Goal: Transaction & Acquisition: Obtain resource

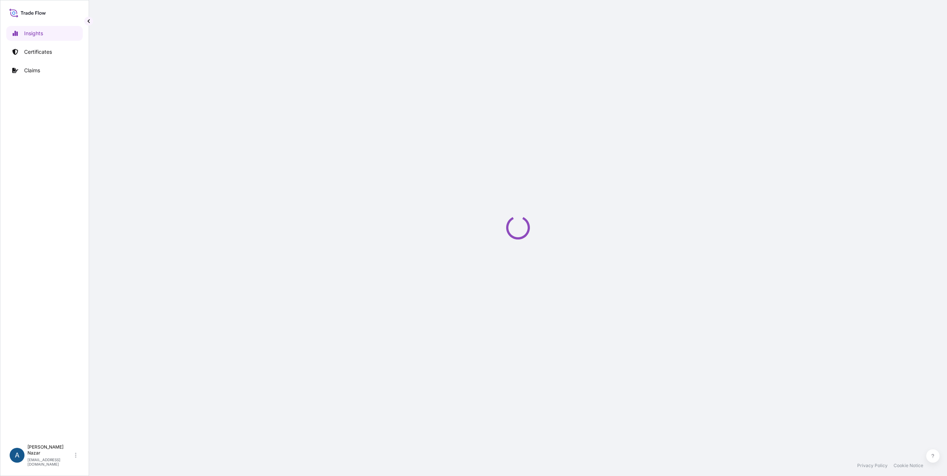
select select "2025"
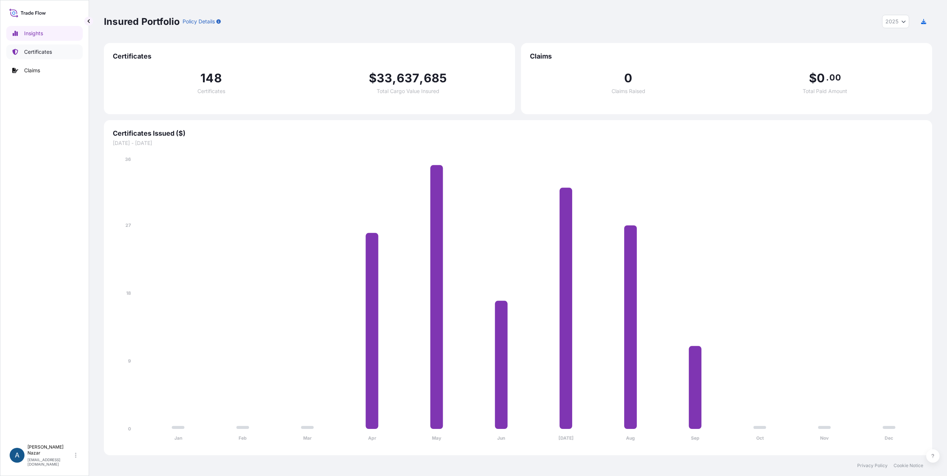
click at [43, 51] on p "Certificates" at bounding box center [38, 51] width 28 height 7
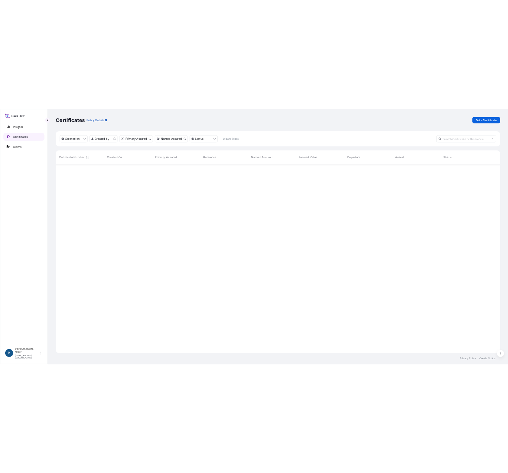
scroll to position [350, 823]
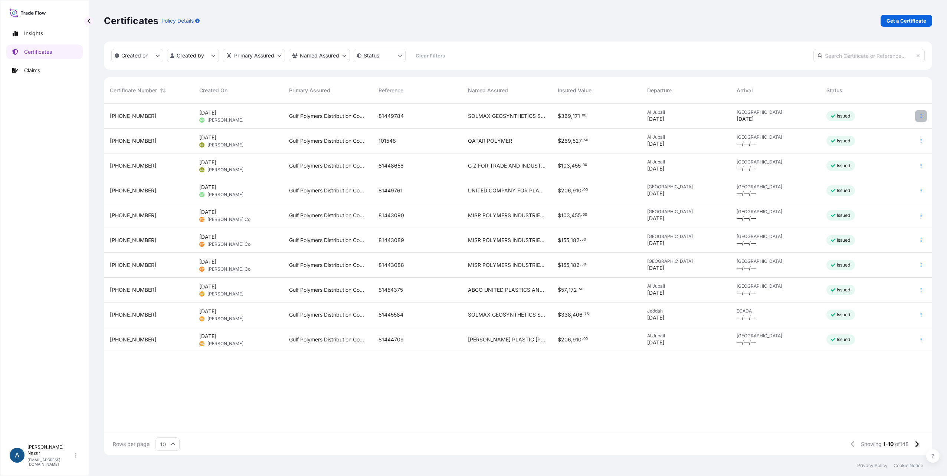
click at [920, 117] on icon "button" at bounding box center [921, 116] width 4 height 4
click at [768, 27] on div "Certificates Policy Details Get a Certificate" at bounding box center [518, 21] width 828 height 42
click at [917, 443] on icon at bounding box center [916, 444] width 3 height 6
click at [917, 442] on icon at bounding box center [917, 444] width 4 height 7
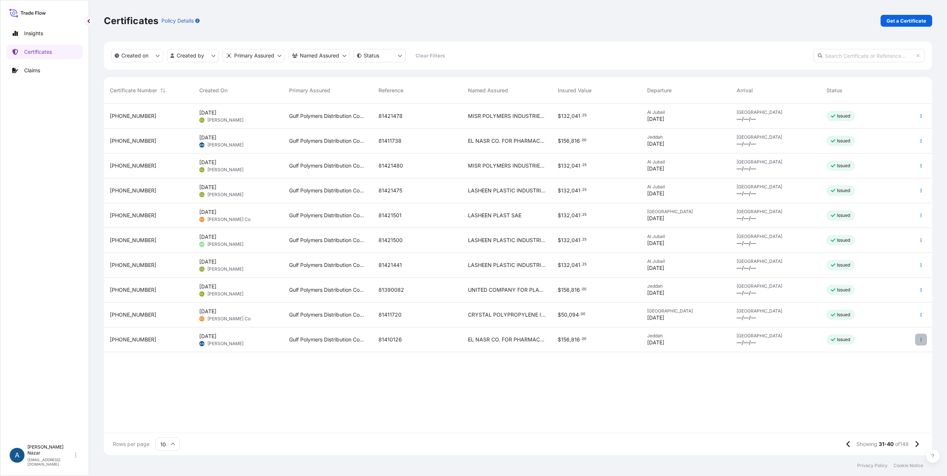
click at [918, 340] on button "button" at bounding box center [921, 340] width 12 height 12
click at [889, 343] on p "Duplicate certificate" at bounding box center [884, 341] width 49 height 7
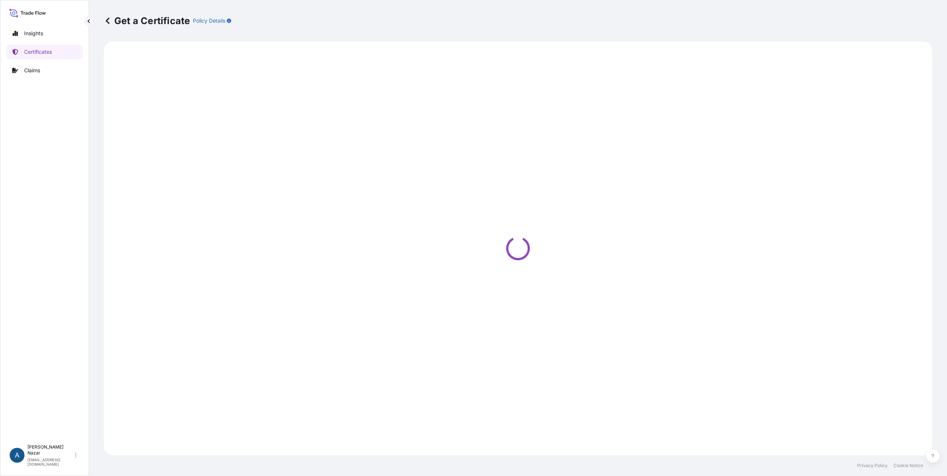
select select "Sea"
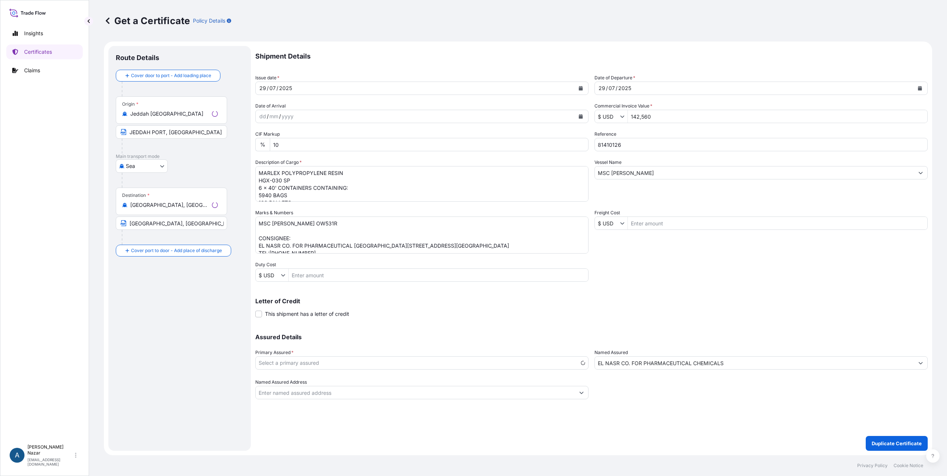
select select "31643"
drag, startPoint x: 631, startPoint y: 148, endPoint x: 525, endPoint y: 129, distance: 107.8
click at [525, 129] on div "Shipment Details Issue date * [DATE] Date of Departure * [DATE] Date of Arrival…" at bounding box center [591, 223] width 672 height 354
paste input "65860"
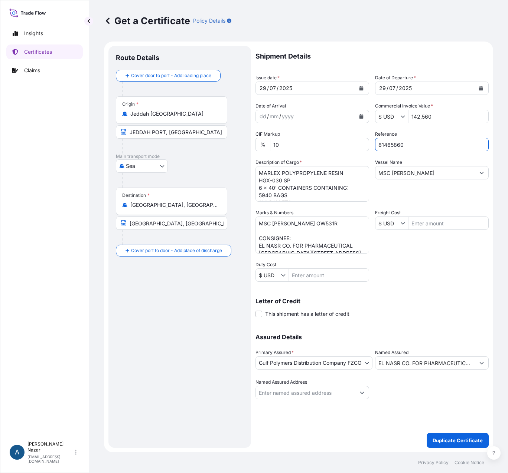
type input "81465860"
click at [361, 88] on icon "Calendar" at bounding box center [361, 88] width 4 height 4
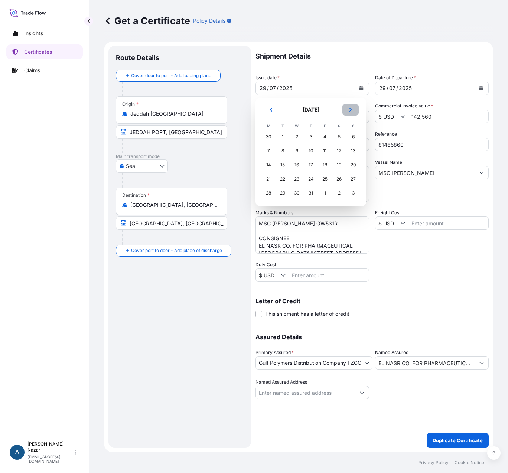
click at [349, 109] on icon "Next" at bounding box center [350, 110] width 4 height 4
click at [352, 179] on div "28" at bounding box center [352, 179] width 13 height 13
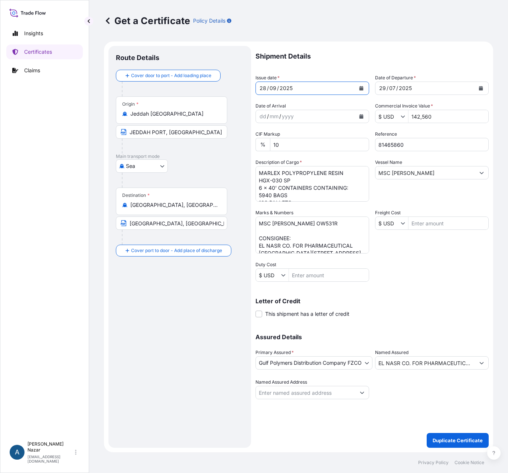
click at [481, 87] on icon "Calendar" at bounding box center [481, 88] width 4 height 4
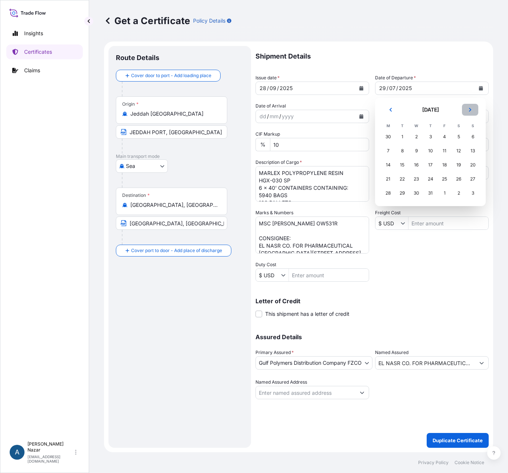
click at [467, 109] on button "Next" at bounding box center [470, 110] width 16 height 12
click at [467, 109] on icon "Next" at bounding box center [469, 110] width 4 height 4
click at [472, 180] on div "28" at bounding box center [472, 179] width 13 height 13
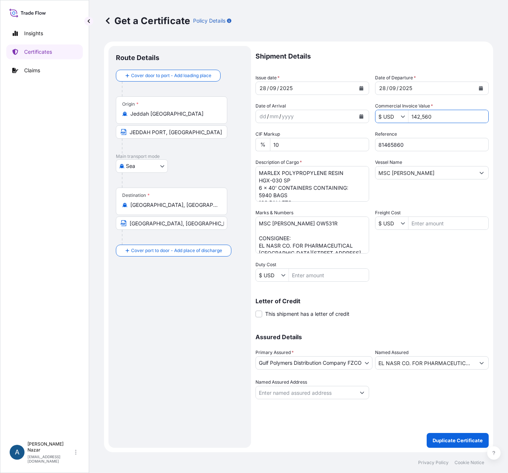
drag, startPoint x: 446, startPoint y: 117, endPoint x: 410, endPoint y: 118, distance: 36.4
click at [410, 118] on input "142,560" at bounding box center [448, 116] width 80 height 13
paste input "78,200.0"
type input "178,200"
click at [270, 173] on textarea "MARLEX POLYPROPYLENE RESIN HGX-030 SP 6 x 40' CONTAINERS CONTAINING: 5940 BAGS …" at bounding box center [312, 184] width 114 height 36
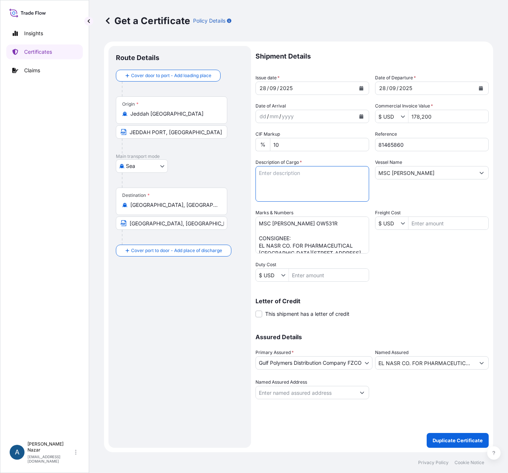
paste textarea "MARLEX HIGH DENSITY POLYETHYLENE RESIN HHM TR-144"
click at [269, 197] on textarea "MARLEX POLYPROPYLENE RESIN HGX-030 SP 6 x 40' CONTAINERS CONTAINING: 5940 BAGS …" at bounding box center [312, 184] width 114 height 36
paste textarea "8 x 40' CONTAINERS CONTAINING:"
click at [279, 200] on textarea "MARLEX POLYPROPYLENE RESIN HGX-030 SP 6 x 40' CONTAINERS CONTAINING: 5940 BAGS …" at bounding box center [312, 184] width 114 height 36
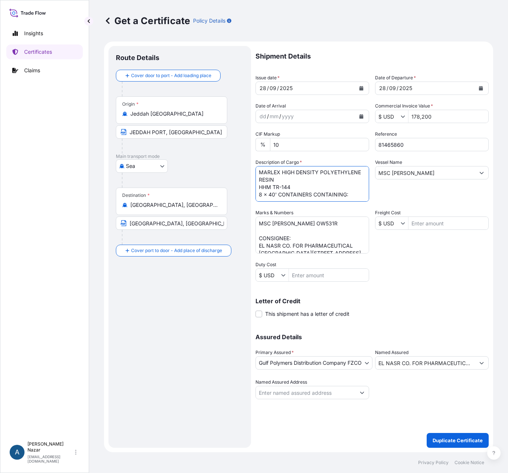
paste textarea "7920 BAGS 144 PALLETS 55 BAGS ON EACH PALLET - 25 KGS NET EACH BAG COUNTRY OF O…"
type textarea "MARLEX HIGH DENSITY POLYETHYLENE RESIN HHM TR-144 8 x 40' CONTAINERS CONTAINING…"
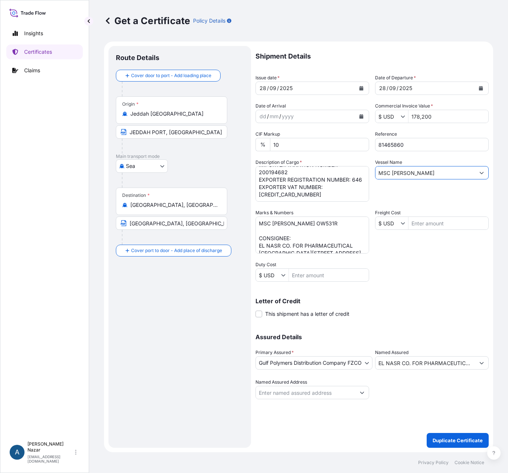
drag, startPoint x: 416, startPoint y: 171, endPoint x: 362, endPoint y: 162, distance: 54.8
click at [362, 162] on div "Shipment Details Issue date * [DATE] Date of Departure * [DATE] Date of Arrival…" at bounding box center [371, 223] width 233 height 354
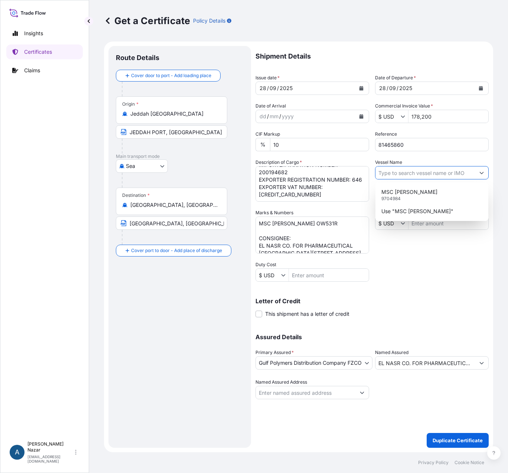
paste input "CONSTANTINOS P II 539S"
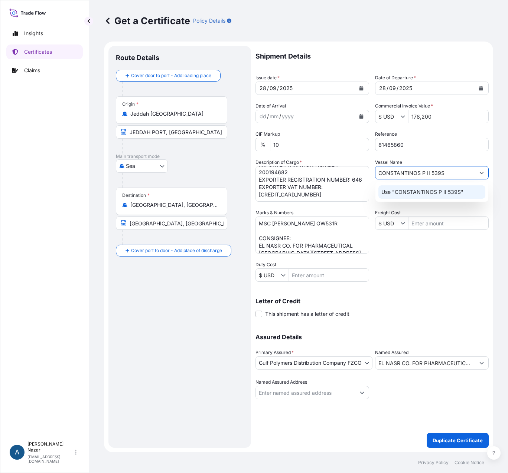
type input "CONSTANTINOS P II 539S"
click at [402, 288] on div "Shipment Details Issue date * [DATE] Date of Departure * [DATE] Date of Arrival…" at bounding box center [371, 223] width 233 height 354
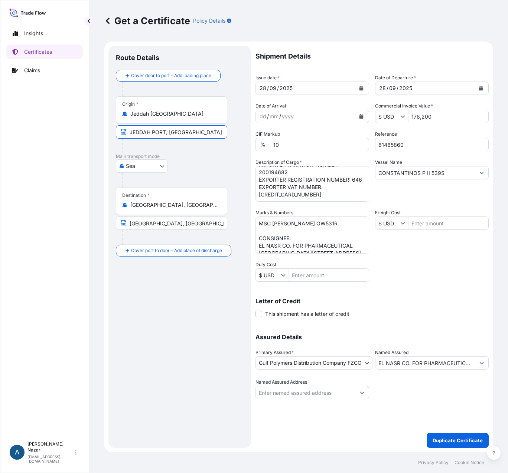
drag, startPoint x: 165, startPoint y: 132, endPoint x: 106, endPoint y: 116, distance: 60.9
click at [106, 116] on form "Route Details Cover door to port - Add loading place Place of loading Road / [G…" at bounding box center [298, 247] width 389 height 411
paste input "AL JUBAIL"
type input "AL JUBAIL PORT, [GEOGRAPHIC_DATA]"
click at [187, 302] on div "Route Details Cover door to port - Add loading place Place of loading Road / [G…" at bounding box center [180, 246] width 128 height 387
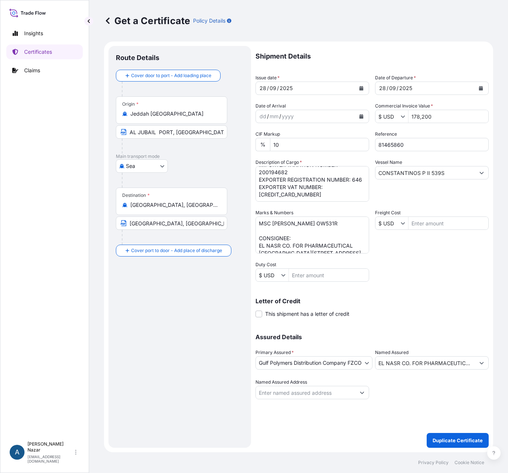
click at [157, 112] on input "Jeddah [GEOGRAPHIC_DATA]" at bounding box center [174, 113] width 88 height 7
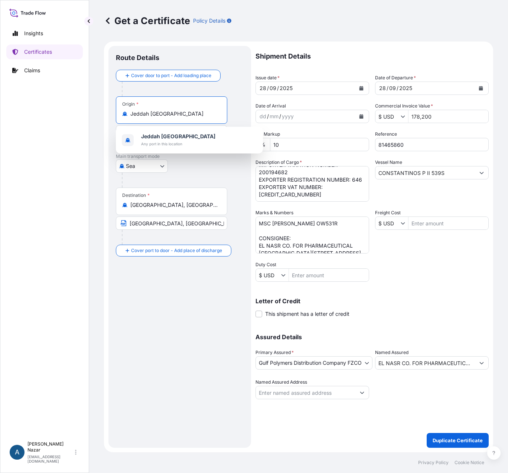
drag, startPoint x: 185, startPoint y: 115, endPoint x: 56, endPoint y: 92, distance: 130.8
click at [56, 92] on div "Insights Certificates Claims A [PERSON_NAME] [PERSON_NAME][EMAIL_ADDRESS][DOMAI…" at bounding box center [254, 236] width 508 height 473
paste input "AL JUBAIL PORT"
drag, startPoint x: 157, startPoint y: 114, endPoint x: 179, endPoint y: 122, distance: 23.5
click at [159, 114] on input "AL JUBAIL PORT" at bounding box center [174, 113] width 88 height 7
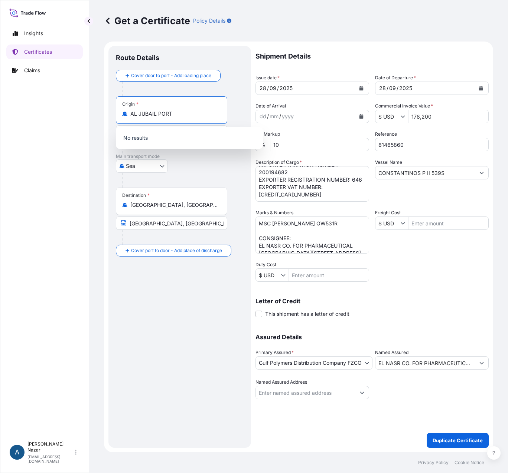
click at [139, 112] on input "AL JUBAIL PORT" at bounding box center [174, 113] width 88 height 7
drag, startPoint x: 165, startPoint y: 114, endPoint x: 170, endPoint y: 114, distance: 4.1
click at [166, 114] on input "JUBAIL PORT" at bounding box center [174, 113] width 88 height 7
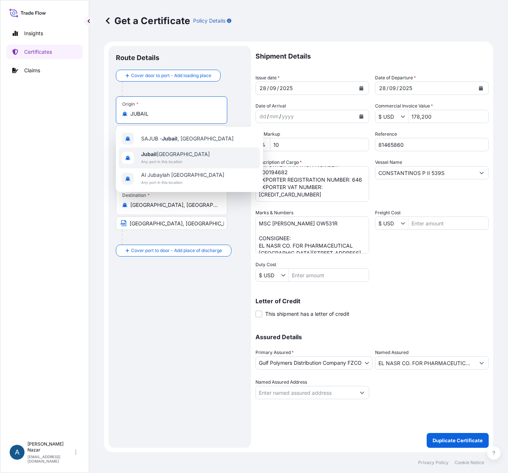
click at [169, 155] on span "Jubail [GEOGRAPHIC_DATA]" at bounding box center [175, 154] width 69 height 7
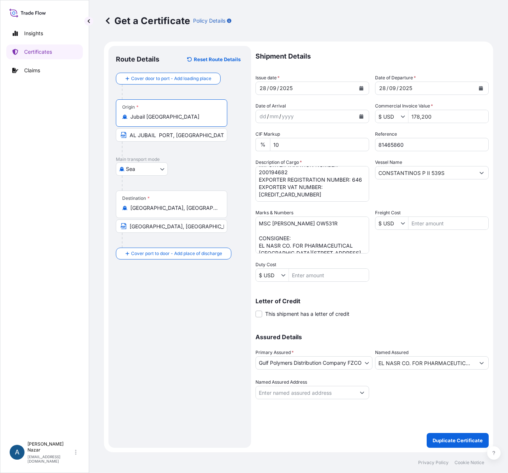
drag, startPoint x: 180, startPoint y: 117, endPoint x: 126, endPoint y: 108, distance: 54.9
click at [126, 108] on div "Origin * [GEOGRAPHIC_DATA] [GEOGRAPHIC_DATA]" at bounding box center [171, 112] width 111 height 27
type input "Jubail [GEOGRAPHIC_DATA]"
drag, startPoint x: 216, startPoint y: 135, endPoint x: 130, endPoint y: 129, distance: 86.3
click at [130, 129] on input "AL JUBAIL PORT, [GEOGRAPHIC_DATA]" at bounding box center [171, 134] width 111 height 13
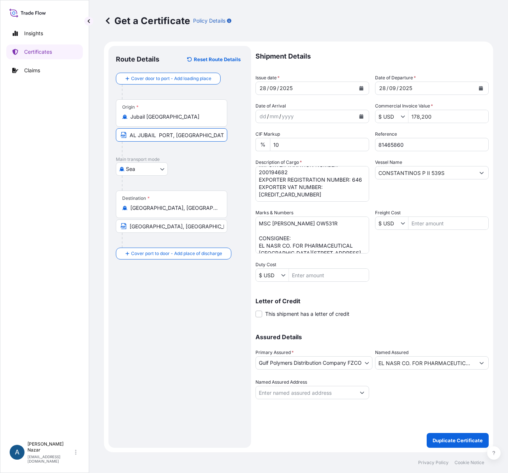
paste input "Jubail [GEOGRAPHIC_DATA]"
type input "Jubail [GEOGRAPHIC_DATA]"
click at [193, 157] on p "Main transport mode" at bounding box center [180, 160] width 128 height 6
click at [394, 363] on input "EL NASR CO. FOR PHARMACEUTICAL CHEMICALS" at bounding box center [424, 363] width 99 height 13
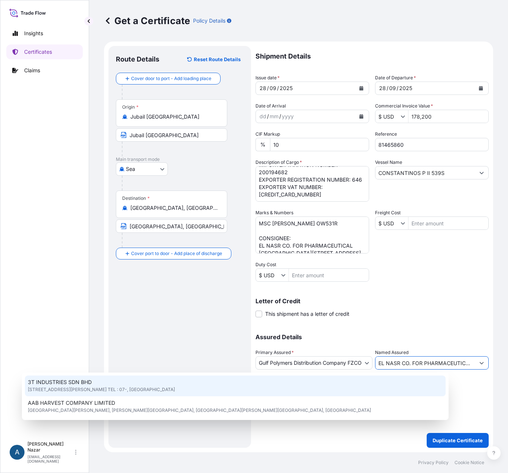
scroll to position [131, 0]
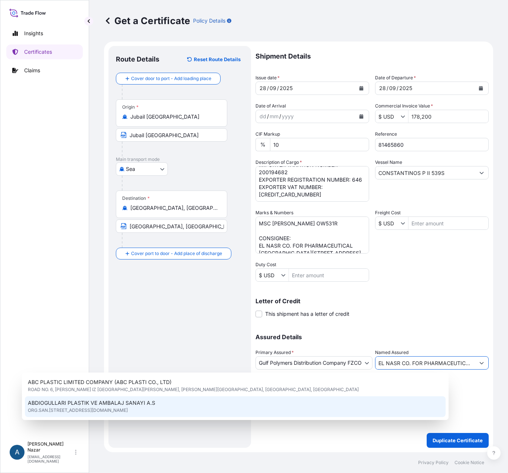
click at [435, 309] on div "Letter of Credit This shipment has a letter of credit Letter of credit * Letter…" at bounding box center [371, 308] width 233 height 20
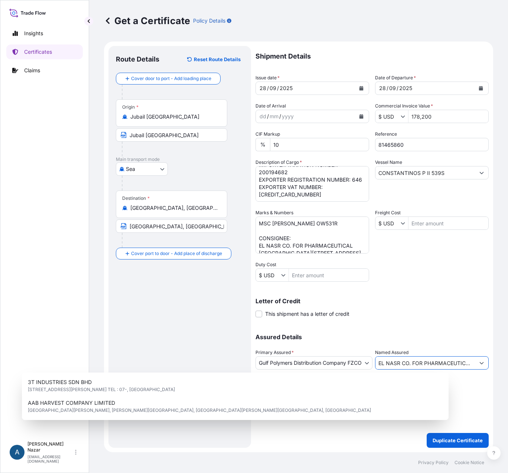
click at [473, 364] on input "EL NASR CO. FOR PHARMACEUTICAL CHEMICALS" at bounding box center [424, 363] width 99 height 13
paste input "MISR POLYMERS INDUSTRIES S.A.E."
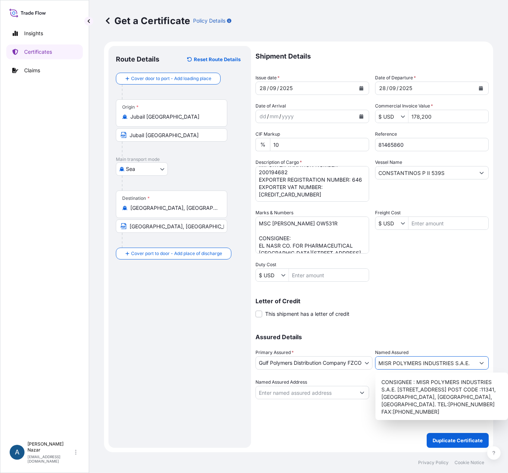
type input "MISR POLYMERS INDUSTRIES S.A.E."
click at [464, 329] on div "Assured Details Primary Assured * Gulf Polymers Distribution Company FZCO Saudi…" at bounding box center [371, 362] width 233 height 74
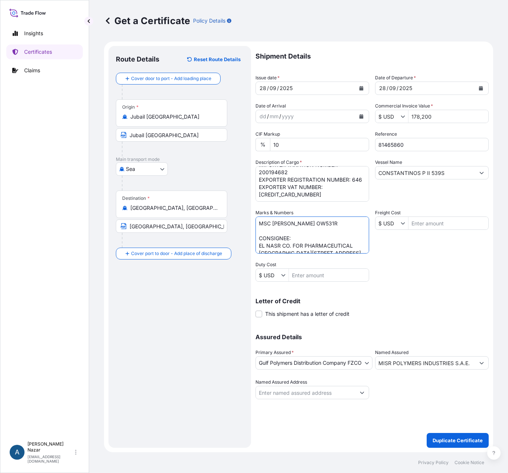
scroll to position [36, 0]
click at [312, 249] on textarea "MSC [PERSON_NAME] OW531R CONSIGNEE: EL NASR CO. FOR PHARMACEUTICAL [GEOGRAPHIC_…" at bounding box center [312, 235] width 114 height 37
drag, startPoint x: 313, startPoint y: 247, endPoint x: 195, endPoint y: 161, distance: 146.0
click at [195, 161] on form "Route Details Reset Route Details Cover door to port - Add loading place Place …" at bounding box center [298, 247] width 389 height 411
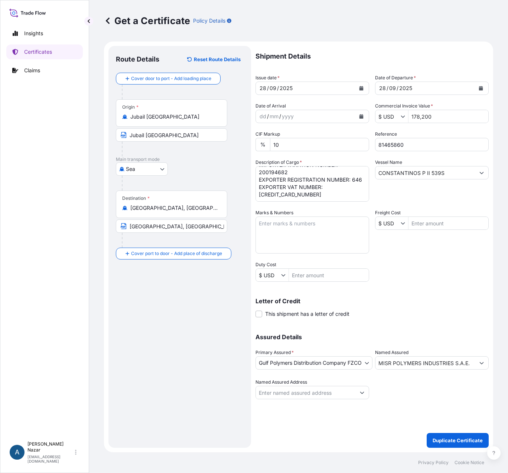
click at [295, 224] on textarea "MSC [PERSON_NAME] OW531R CONSIGNEE: EL NASR CO. FOR PHARMACEUTICAL [GEOGRAPHIC_…" at bounding box center [312, 235] width 114 height 37
paste textarea "MISR POLYMERS INDUSTRIES S.A.E. [STREET_ADDRESS][DOMAIN_NAME] HELIOPOLIS POST C…"
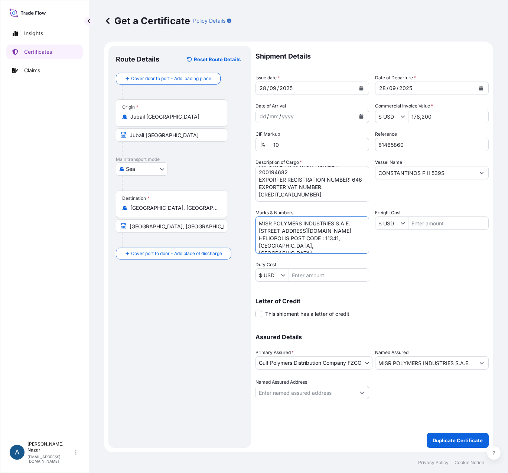
scroll to position [18, 0]
type textarea "MISR POLYMERS INDUSTRIES S.A.E. [STREET_ADDRESS][DOMAIN_NAME] HELIOPOLIS POST C…"
click at [440, 290] on div "Letter of Credit This shipment has a letter of credit Letter of credit * Letter…" at bounding box center [371, 303] width 233 height 29
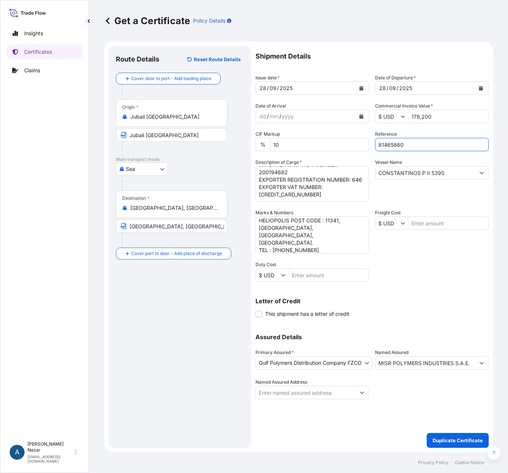
drag, startPoint x: 410, startPoint y: 144, endPoint x: 357, endPoint y: 134, distance: 53.8
click at [357, 134] on div "Shipment Details Issue date * [DATE] Date of Departure * [DATE] Date of Arrival…" at bounding box center [371, 223] width 233 height 354
click at [315, 240] on textarea "MSC [PERSON_NAME] OW531R CONSIGNEE: EL NASR CO. FOR PHARMACEUTICAL [GEOGRAPHIC_…" at bounding box center [312, 235] width 114 height 37
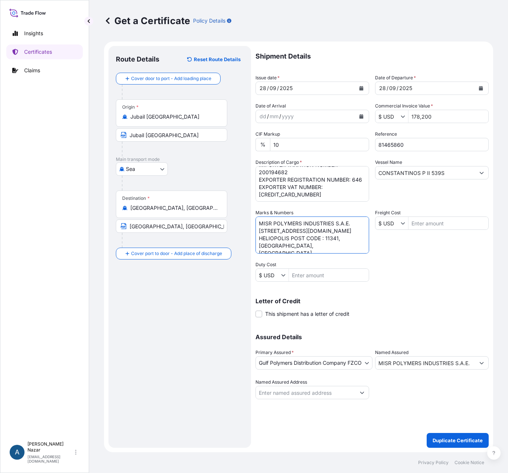
drag, startPoint x: 314, startPoint y: 240, endPoint x: 253, endPoint y: 232, distance: 61.8
click at [253, 232] on form "Route Details Reset Route Details Cover door to port - Add loading place Place …" at bounding box center [298, 247] width 389 height 411
click at [275, 390] on input "Named Assured Address" at bounding box center [305, 392] width 99 height 13
paste input "[STREET_ADDRESS][DOMAIN_NAME] HELIOPOLIS POST CODE : 11341, [GEOGRAPHIC_DATA], …"
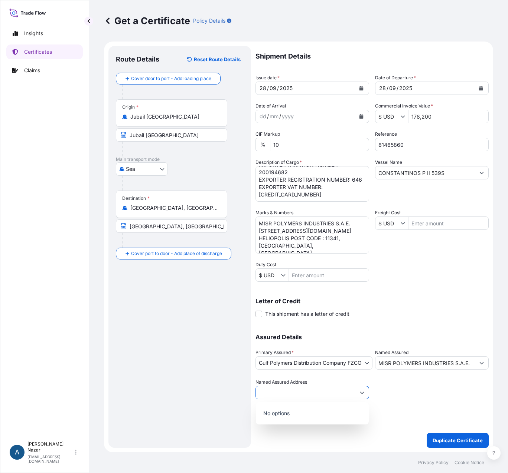
type input "[STREET_ADDRESS][DOMAIN_NAME] HELIOPOLIS POST CODE : 11341, [GEOGRAPHIC_DATA], …"
click at [389, 383] on div at bounding box center [432, 389] width 114 height 21
click at [315, 387] on input "Named Assured Address" at bounding box center [305, 392] width 99 height 13
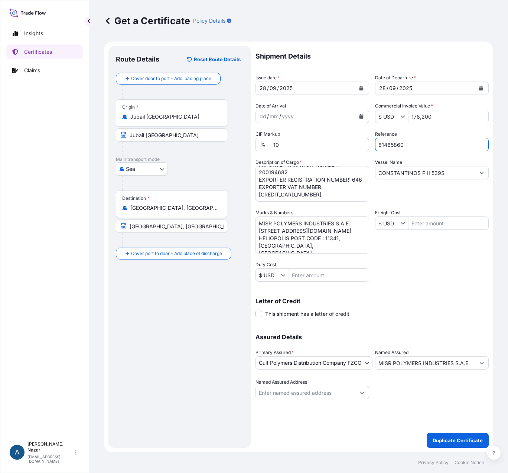
drag, startPoint x: 409, startPoint y: 146, endPoint x: 341, endPoint y: 137, distance: 68.5
click at [341, 137] on div "Shipment Details Issue date * [DATE] Date of Departure * [DATE] Date of Arrival…" at bounding box center [371, 223] width 233 height 354
click at [465, 439] on p "Duplicate Certificate" at bounding box center [457, 440] width 50 height 7
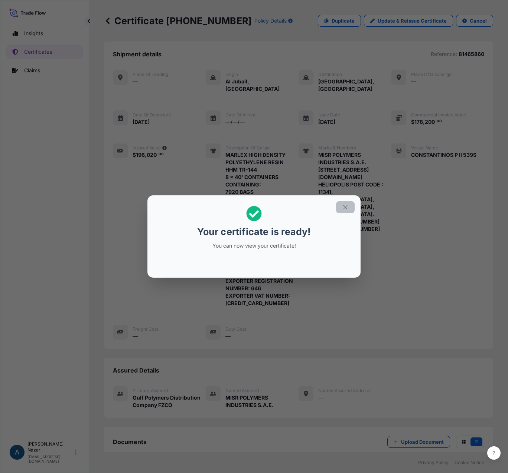
click at [342, 209] on icon "button" at bounding box center [345, 207] width 7 height 7
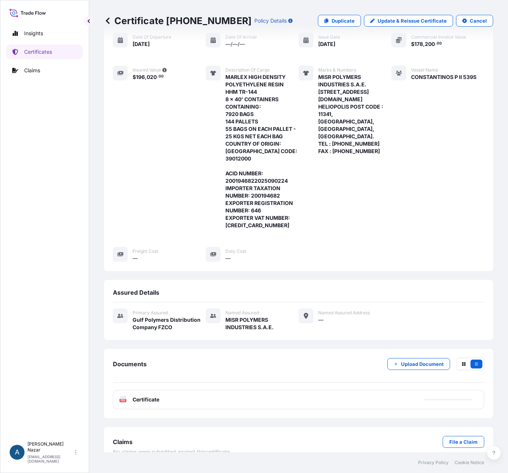
scroll to position [83, 0]
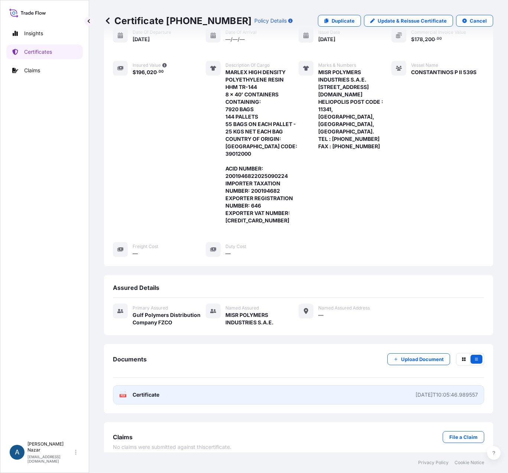
click at [145, 391] on link "PDF Certificate [DATE]T10:05:46.989557" at bounding box center [298, 394] width 371 height 19
